Goal: Task Accomplishment & Management: Complete application form

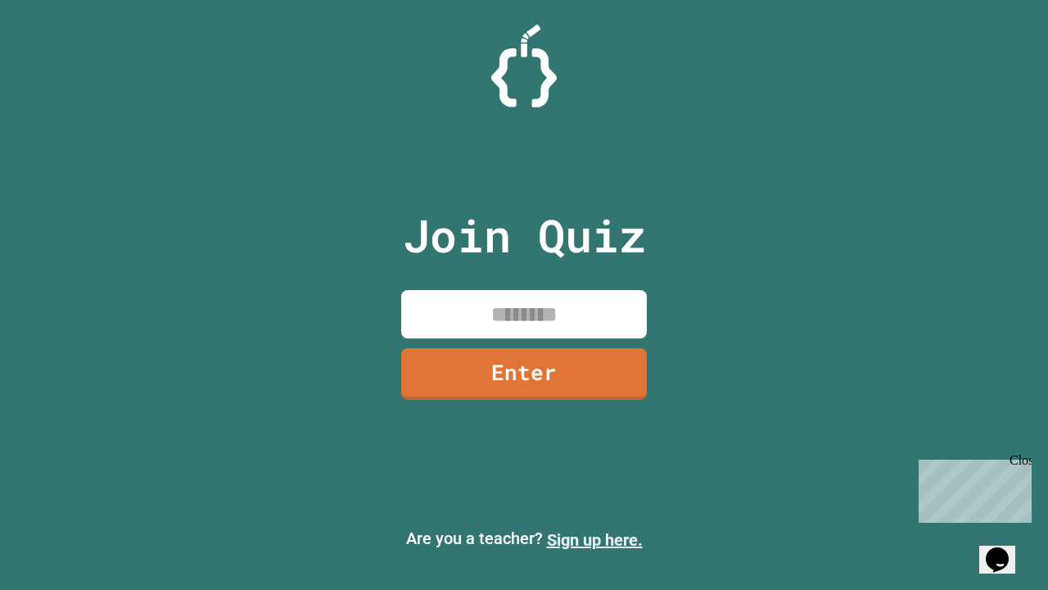
click at [595, 540] on link "Sign up here." at bounding box center [595, 540] width 96 height 20
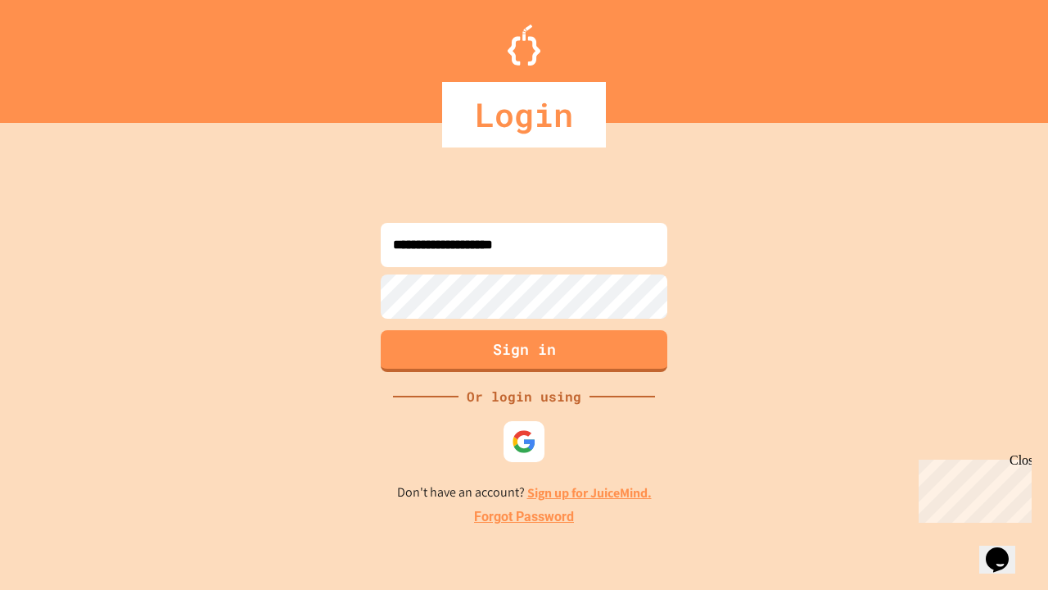
type input "**********"
